Goal: Task Accomplishment & Management: Manage account settings

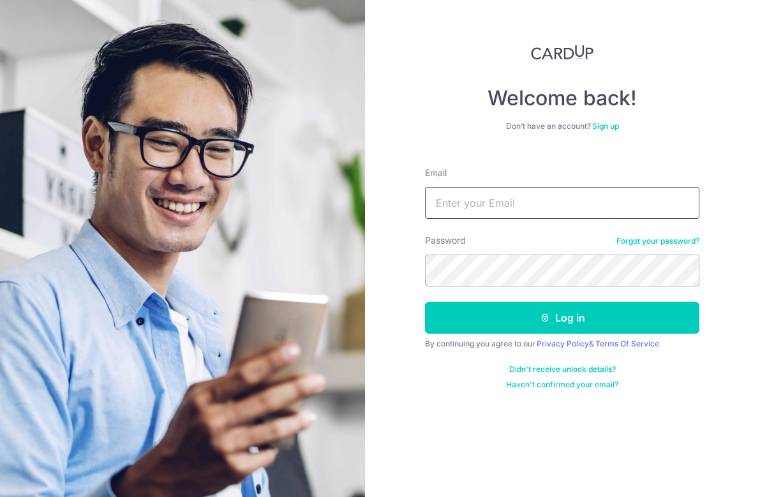
type input "[EMAIL_ADDRESS][DOMAIN_NAME]"
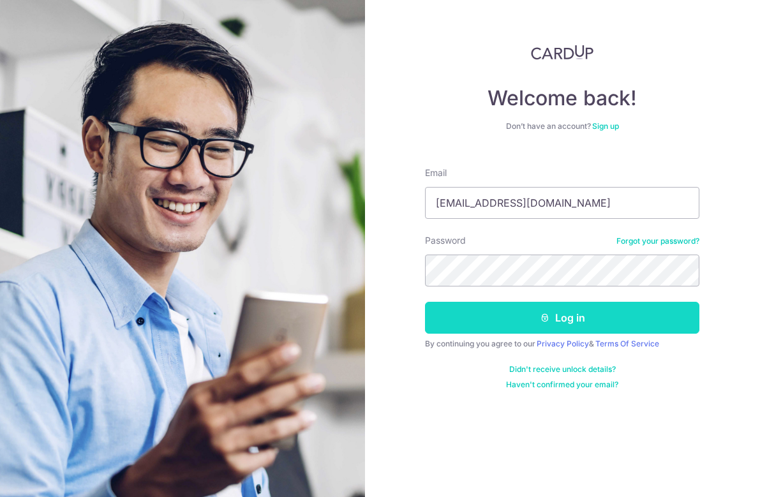
drag, startPoint x: 506, startPoint y: 297, endPoint x: 510, endPoint y: 303, distance: 6.9
click at [506, 297] on form "Email [EMAIL_ADDRESS][DOMAIN_NAME] Password Forgot your password? Log in By con…" at bounding box center [562, 273] width 275 height 233
click at [513, 311] on button "Log in" at bounding box center [562, 318] width 275 height 32
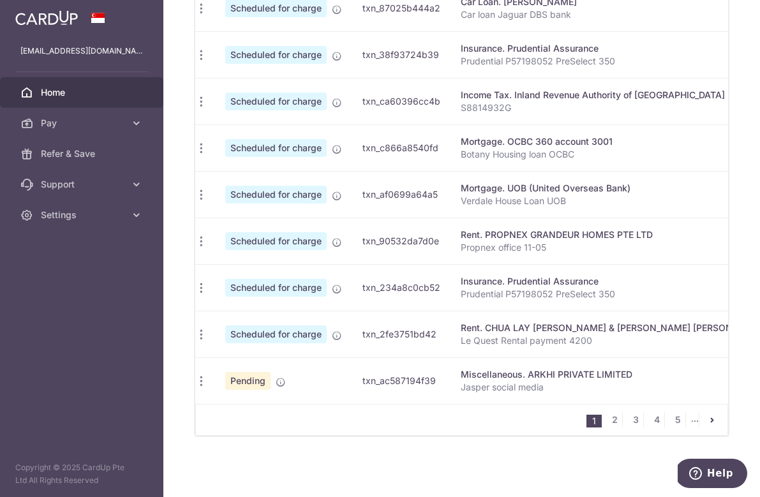
scroll to position [527, 0]
